Goal: Find specific page/section: Find specific page/section

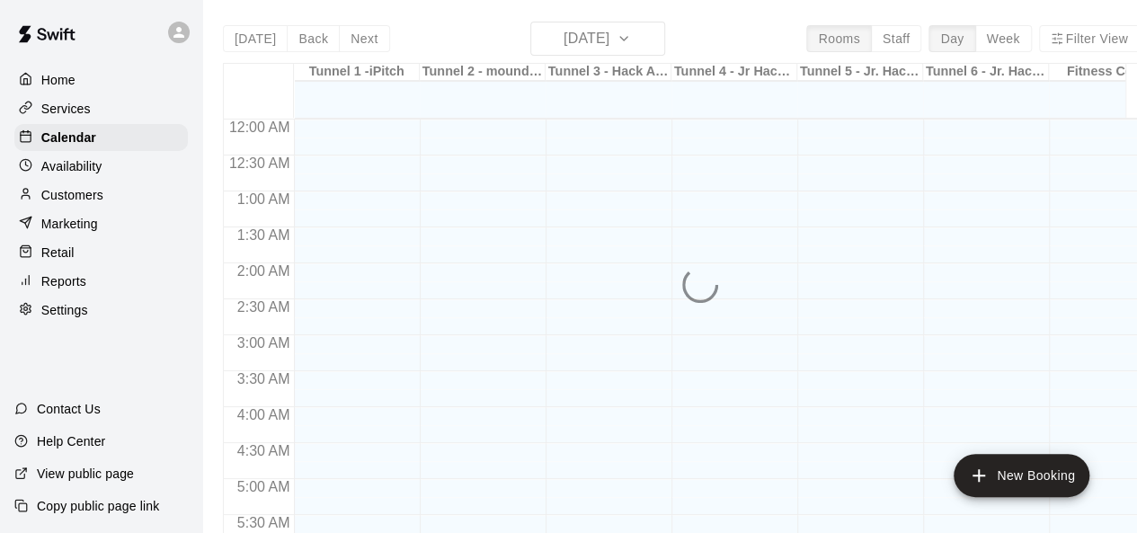
scroll to position [762, 0]
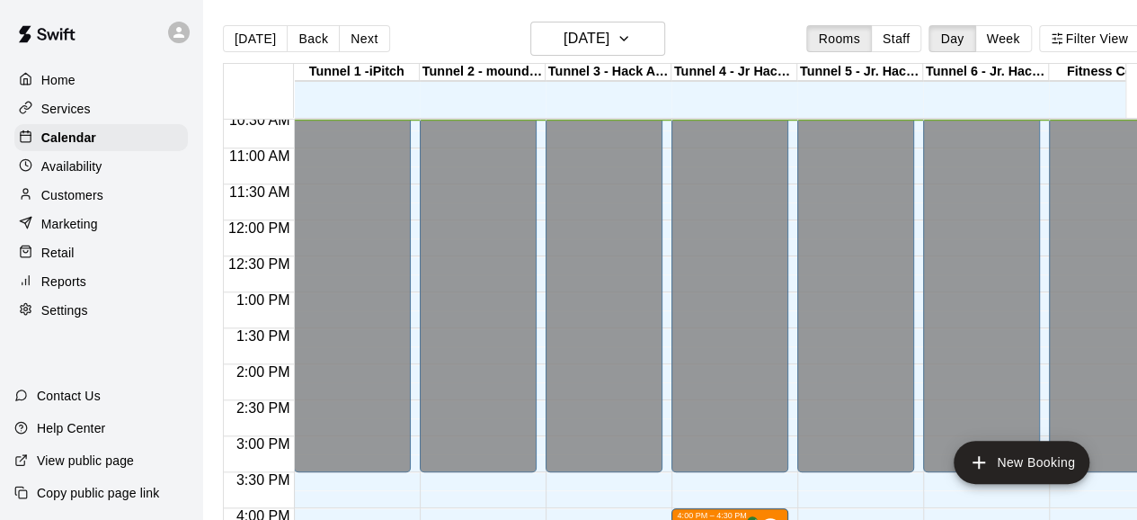
click at [36, 203] on div at bounding box center [30, 195] width 22 height 17
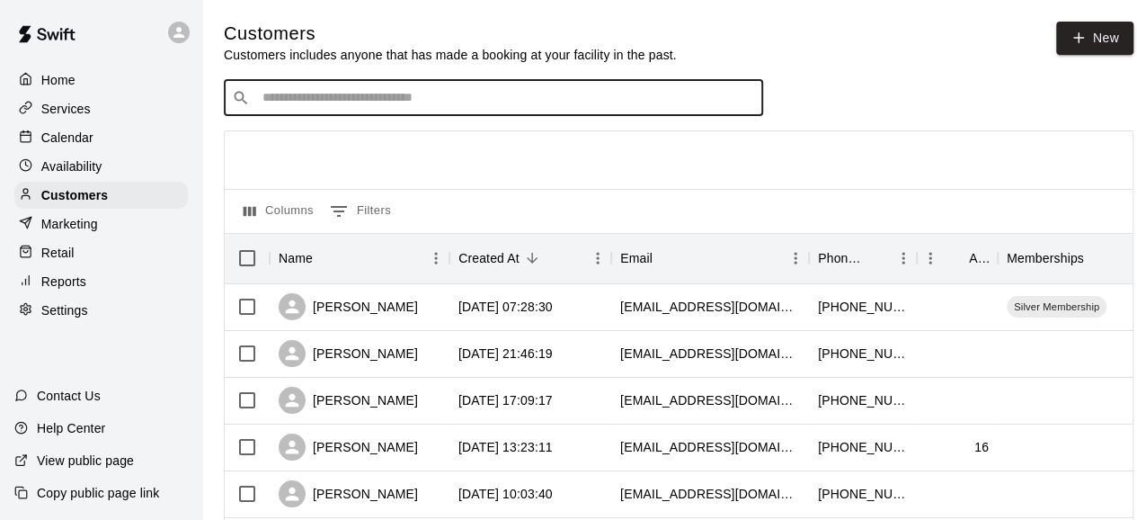
click at [387, 92] on input "Search customers by name or email" at bounding box center [506, 98] width 498 height 18
type input "*****"
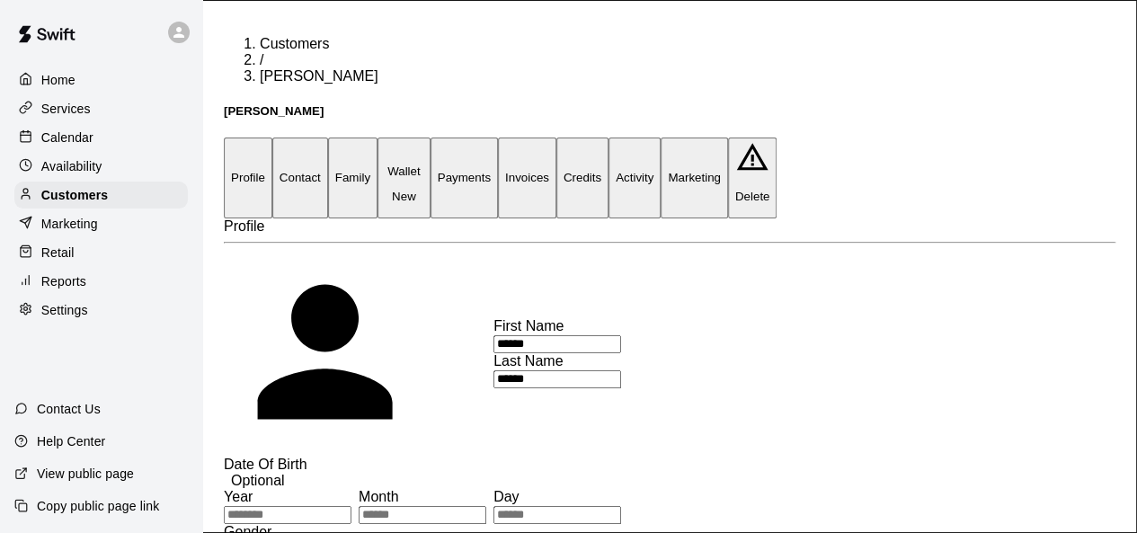
click at [498, 138] on button "Payments" at bounding box center [464, 178] width 67 height 80
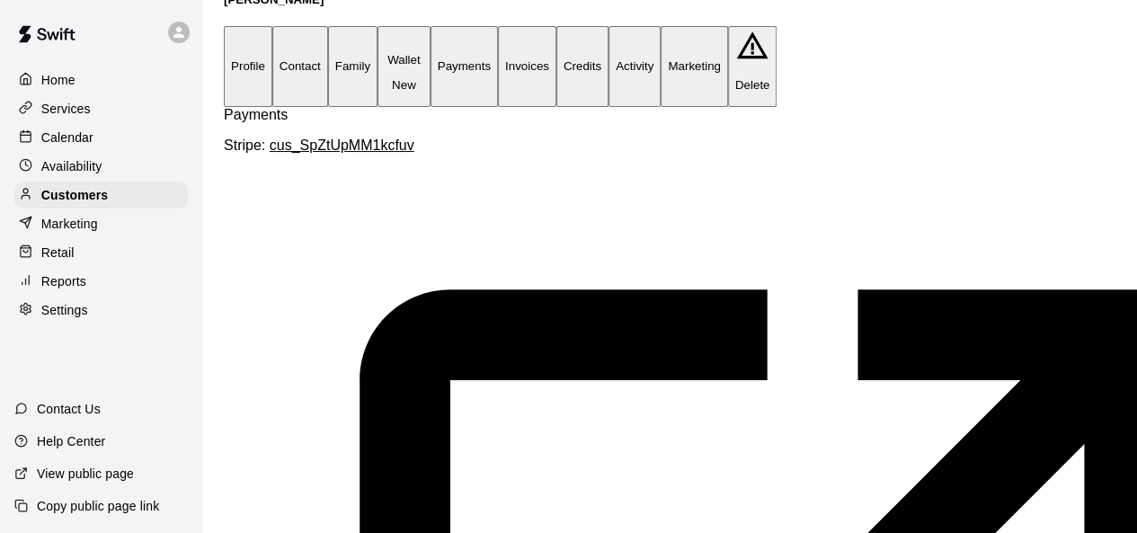
scroll to position [104, 0]
